Goal: Information Seeking & Learning: Compare options

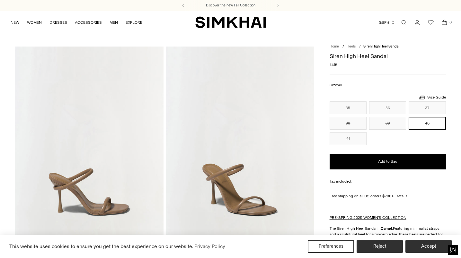
click at [349, 47] on link "Heels" at bounding box center [351, 46] width 9 height 4
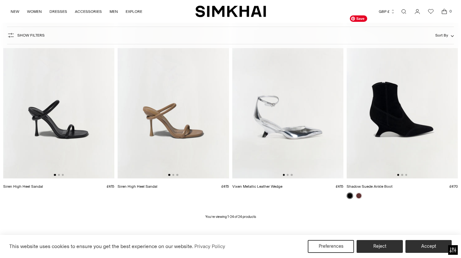
scroll to position [1084, 0]
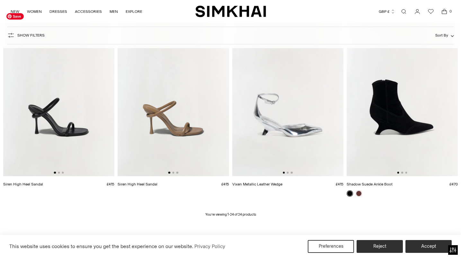
click at [75, 122] on img at bounding box center [58, 93] width 111 height 167
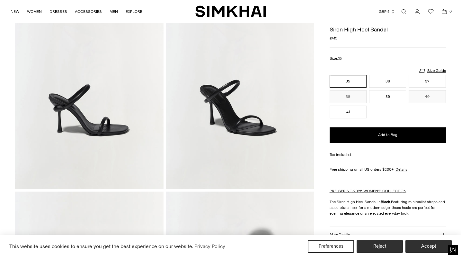
scroll to position [61, 0]
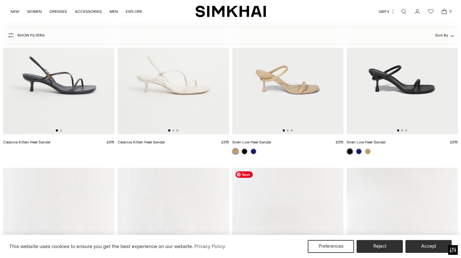
scroll to position [921, 0]
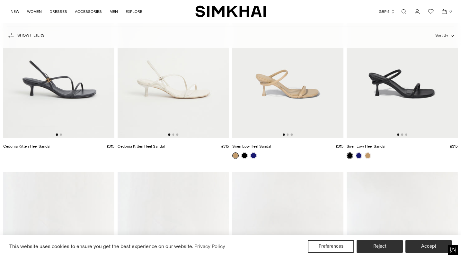
click at [309, 93] on img at bounding box center [287, 54] width 111 height 167
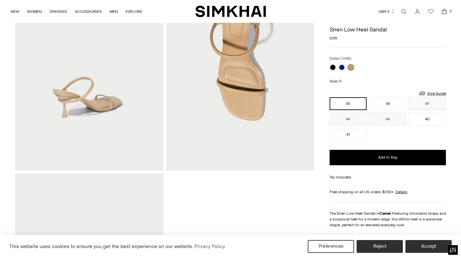
scroll to position [323, 0]
